Goal: Task Accomplishment & Management: Manage account settings

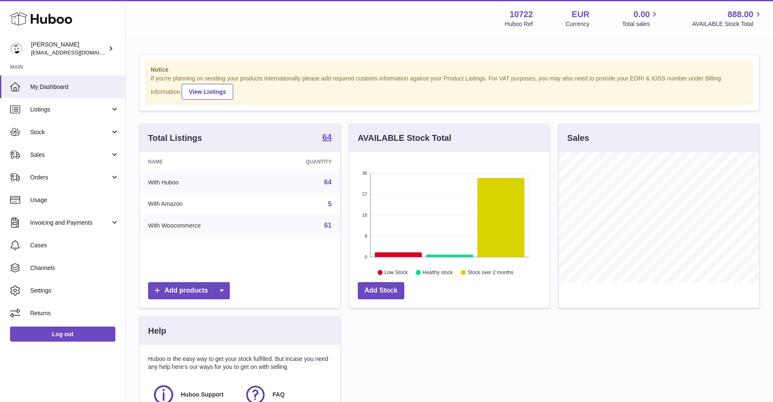
scroll to position [419481, 419412]
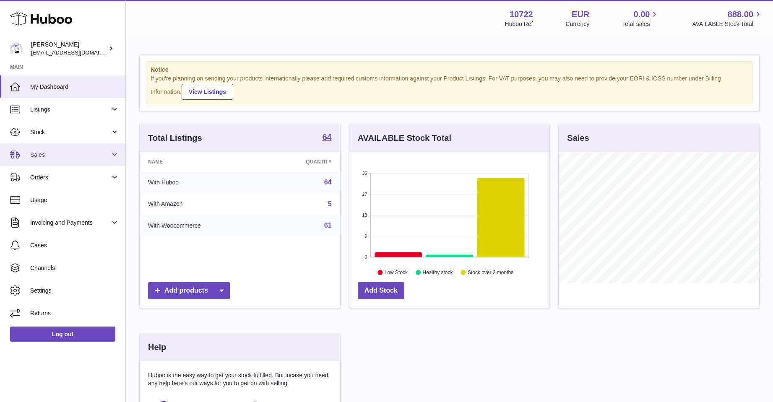
click at [40, 154] on span "Sales" at bounding box center [70, 155] width 80 height 8
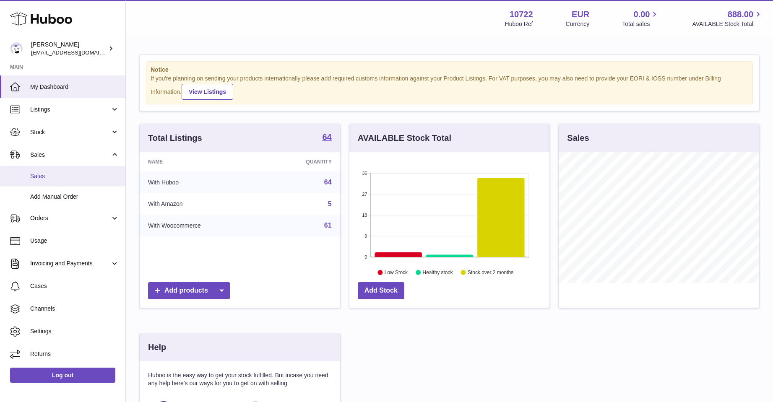
click at [41, 176] on span "Sales" at bounding box center [74, 176] width 89 height 8
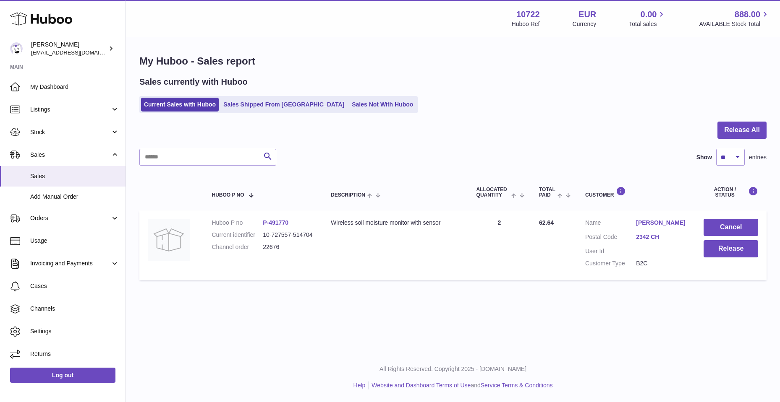
click at [642, 220] on link "Sjon Siera" at bounding box center [661, 223] width 51 height 8
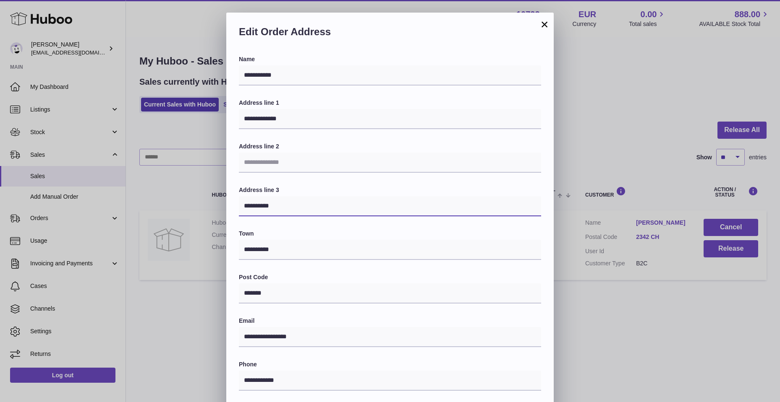
drag, startPoint x: 286, startPoint y: 205, endPoint x: 198, endPoint y: 209, distance: 87.8
click at [198, 209] on div "**********" at bounding box center [390, 265] width 780 height 504
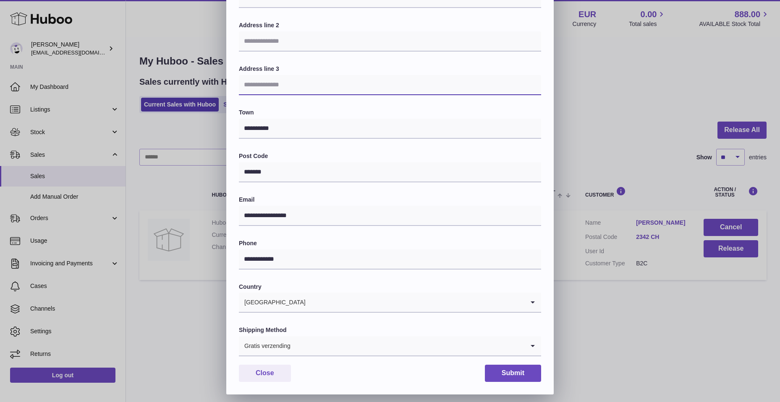
scroll to position [126, 0]
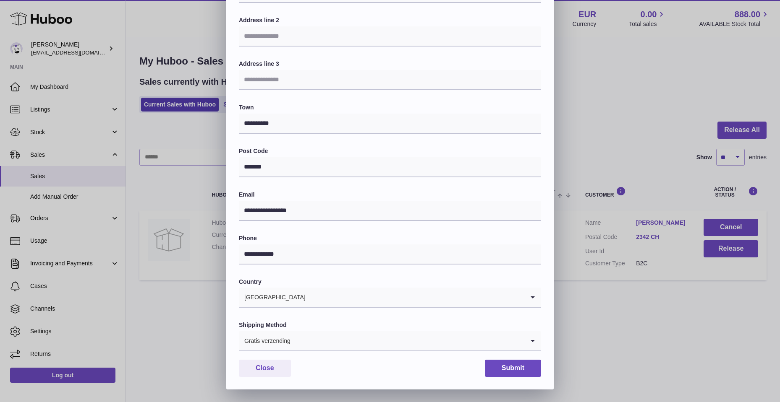
click at [533, 344] on icon "Search for option" at bounding box center [532, 340] width 17 height 19
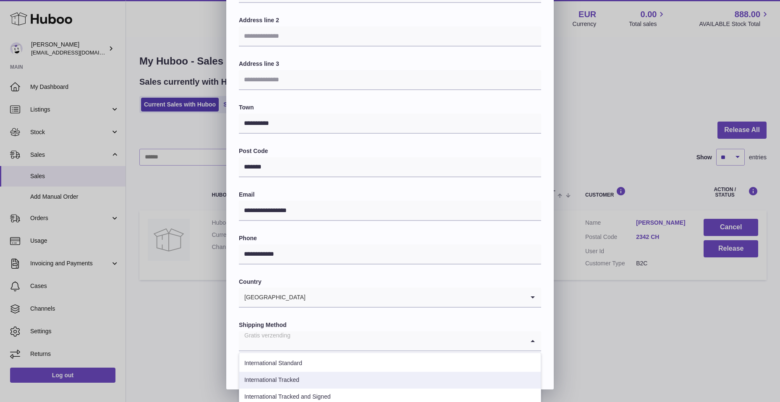
click at [337, 376] on li "International Tracked" at bounding box center [389, 380] width 301 height 17
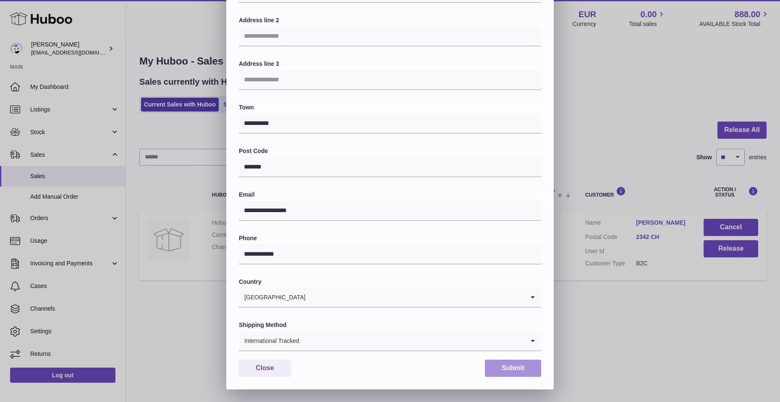
click at [513, 364] on button "Submit" at bounding box center [513, 368] width 56 height 17
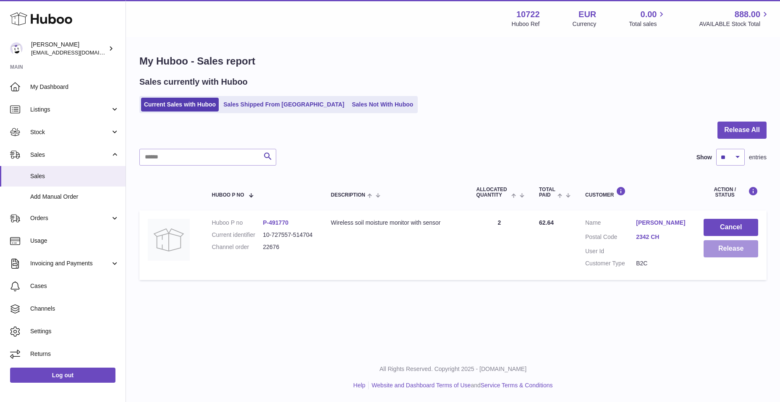
click at [731, 251] on button "Release" at bounding box center [730, 248] width 55 height 17
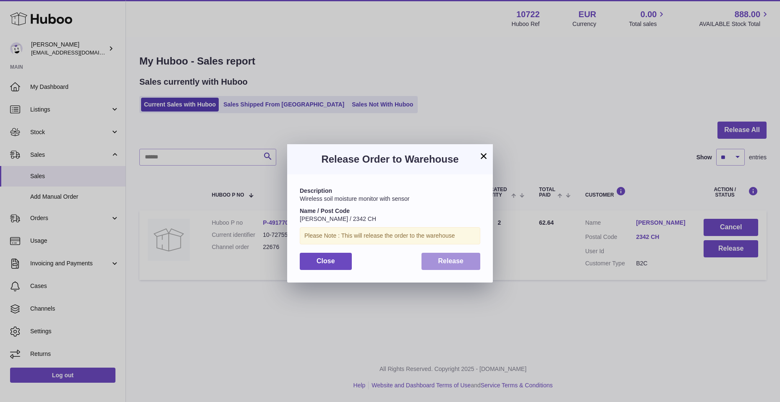
click at [453, 261] on span "Release" at bounding box center [451, 261] width 26 height 7
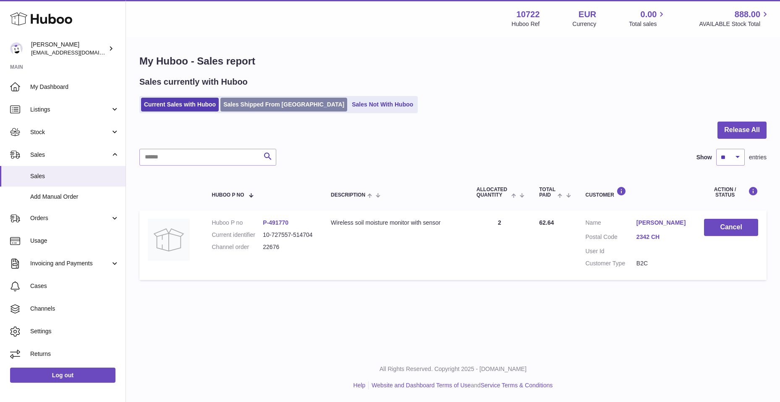
click at [256, 104] on link "Sales Shipped From [GEOGRAPHIC_DATA]" at bounding box center [283, 105] width 127 height 14
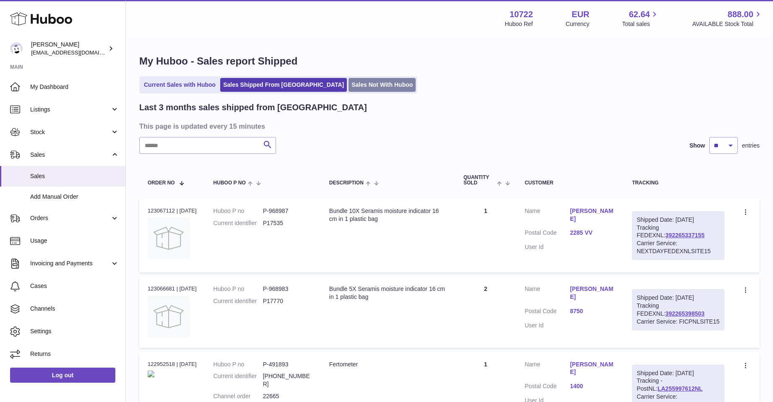
click at [349, 86] on link "Sales Not With Huboo" at bounding box center [382, 85] width 67 height 14
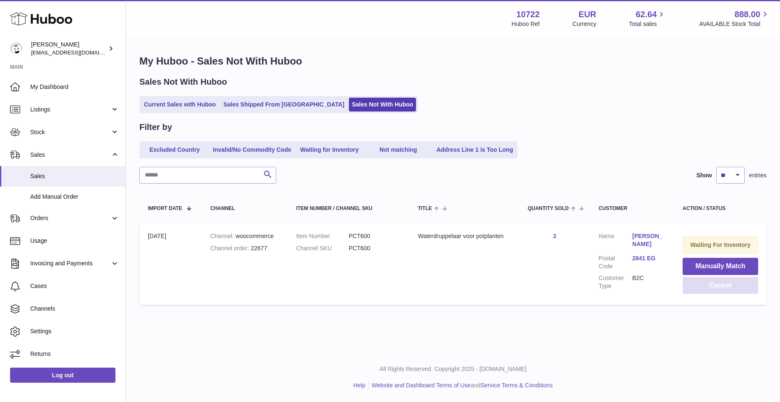
click at [694, 290] on button "Cancel" at bounding box center [720, 285] width 76 height 17
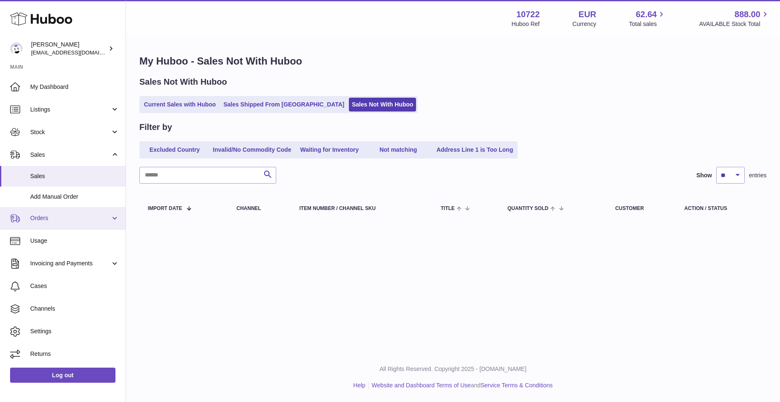
click at [6, 219] on link "Orders" at bounding box center [62, 218] width 125 height 23
